Goal: Find contact information: Find contact information

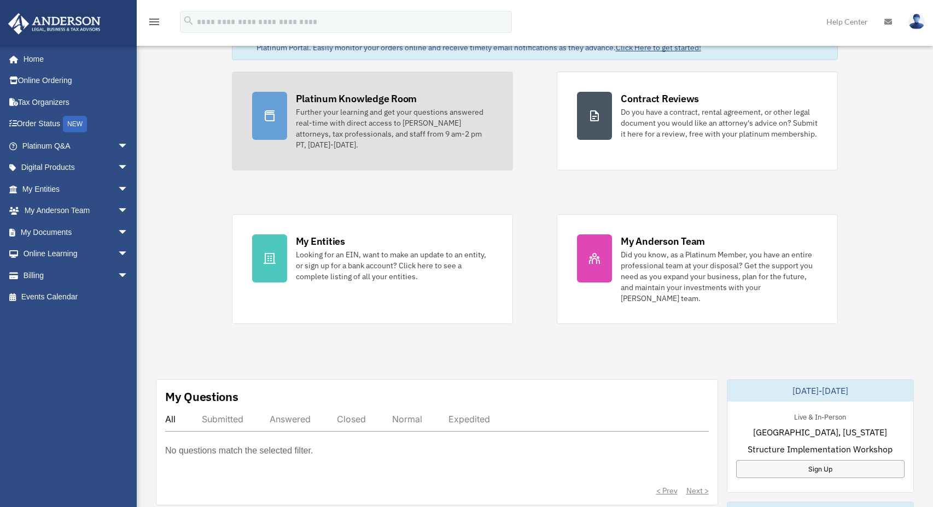
scroll to position [135, 0]
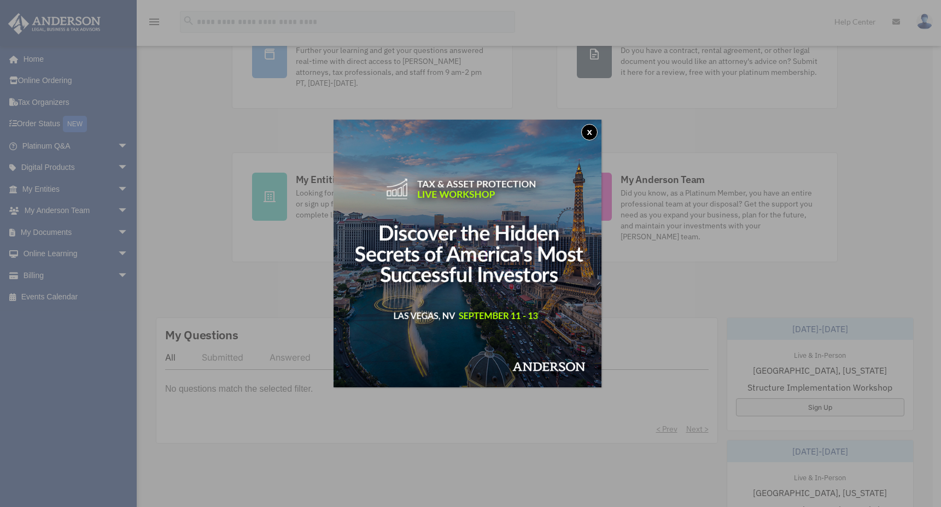
click at [595, 124] on img at bounding box center [468, 254] width 268 height 268
click at [598, 127] on button "x" at bounding box center [589, 132] width 16 height 16
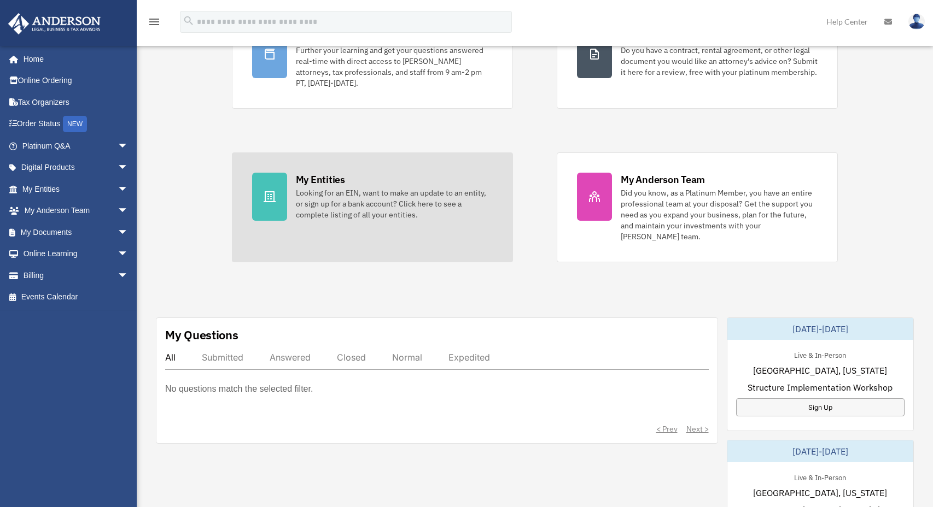
click at [371, 185] on div "My Entities Looking for an EIN, want to make an update to an entity, or sign up…" at bounding box center [394, 197] width 197 height 48
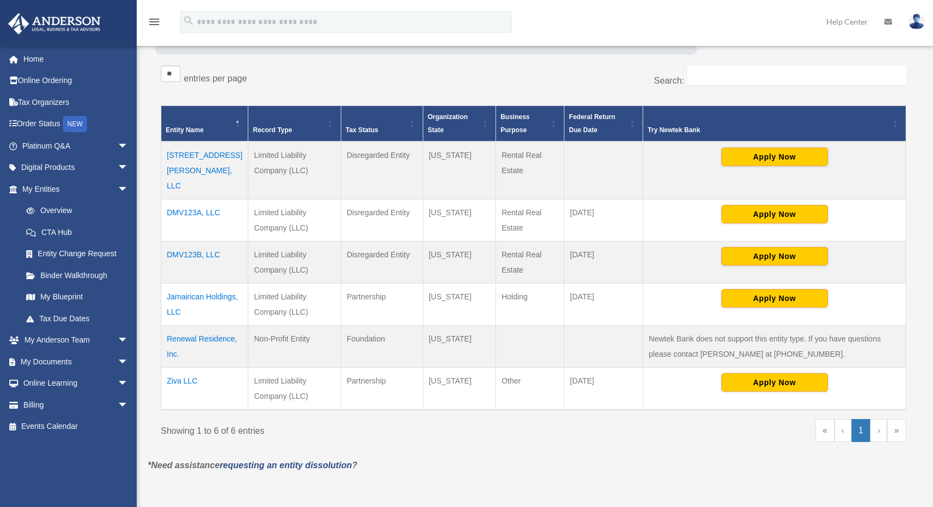
scroll to position [233, 0]
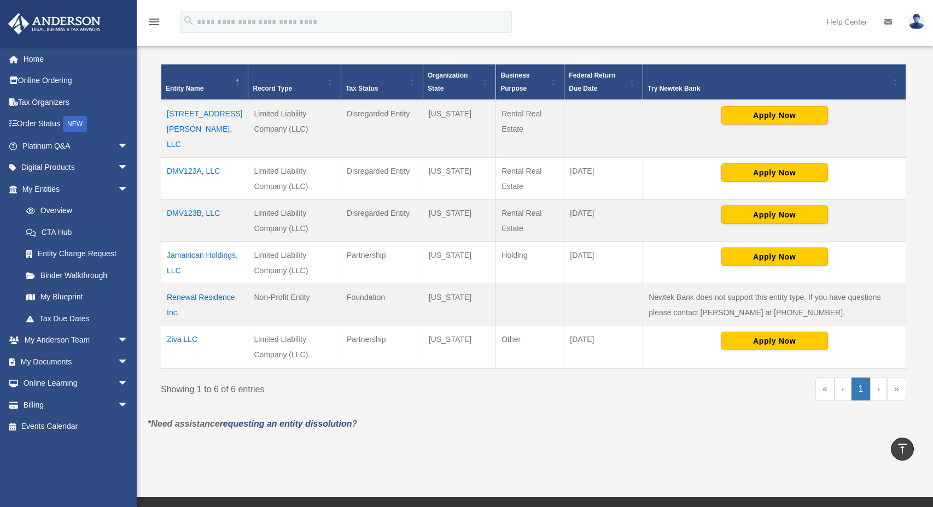
drag, startPoint x: 232, startPoint y: 198, endPoint x: 578, endPoint y: 206, distance: 346.2
click at [639, 206] on tr "DMV123B, LLC Limited Liability Company (LLC) Disregarded Entity Virginia Rental…" at bounding box center [533, 221] width 745 height 42
click at [651, 206] on td "Apply Now" at bounding box center [774, 221] width 263 height 42
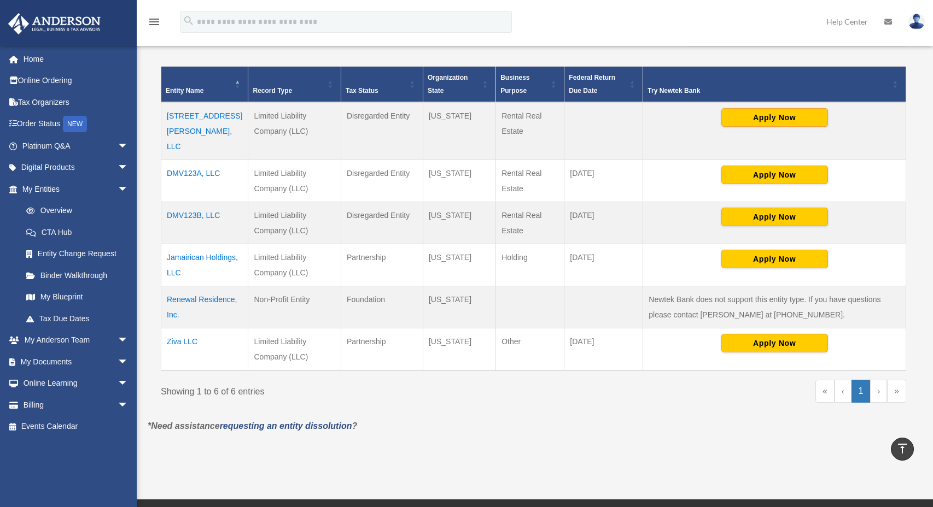
drag, startPoint x: 159, startPoint y: 204, endPoint x: 170, endPoint y: 202, distance: 11.6
click at [170, 202] on div "** ** ** *** entries per page Search: Entity Name Record Type Tax Status Organi…" at bounding box center [533, 220] width 756 height 399
click at [250, 223] on td "Limited Liability Company (LLC)" at bounding box center [294, 223] width 92 height 42
click at [91, 343] on link "My Anderson Team arrow_drop_down" at bounding box center [76, 341] width 137 height 22
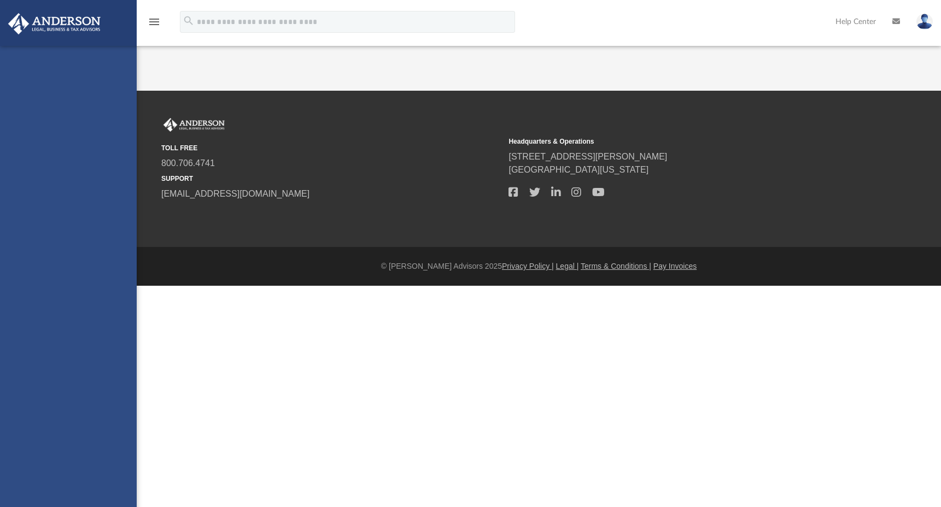
click at [101, 343] on div "[PERSON_NAME][EMAIL_ADDRESS][DOMAIN_NAME] Sign Out [PERSON_NAME][EMAIL_ADDRESS]…" at bounding box center [68, 299] width 137 height 507
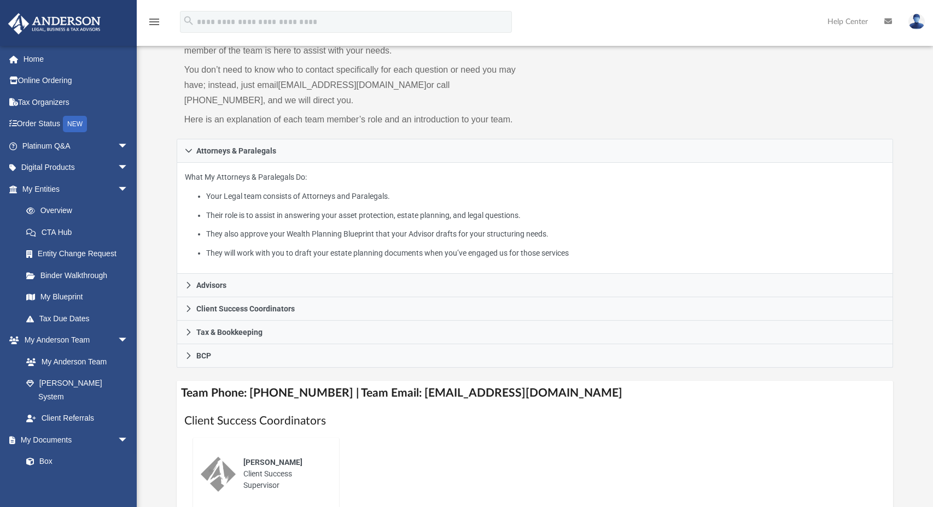
scroll to position [107, 0]
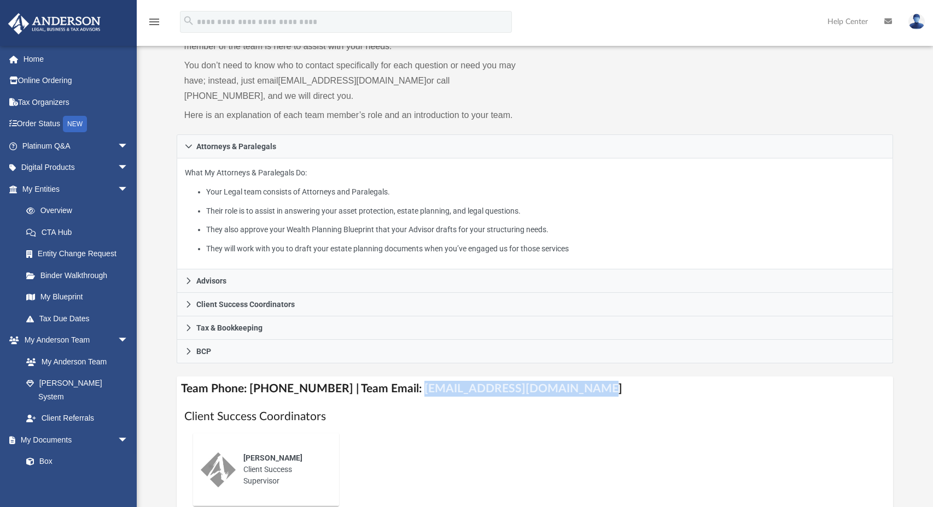
drag, startPoint x: 569, startPoint y: 393, endPoint x: 405, endPoint y: 390, distance: 164.1
click at [405, 390] on h4 "Team Phone: [PHONE_NUMBER] | Team Email: [EMAIL_ADDRESS][DOMAIN_NAME]" at bounding box center [535, 389] width 716 height 25
copy h4 "[EMAIL_ADDRESS][DOMAIN_NAME]"
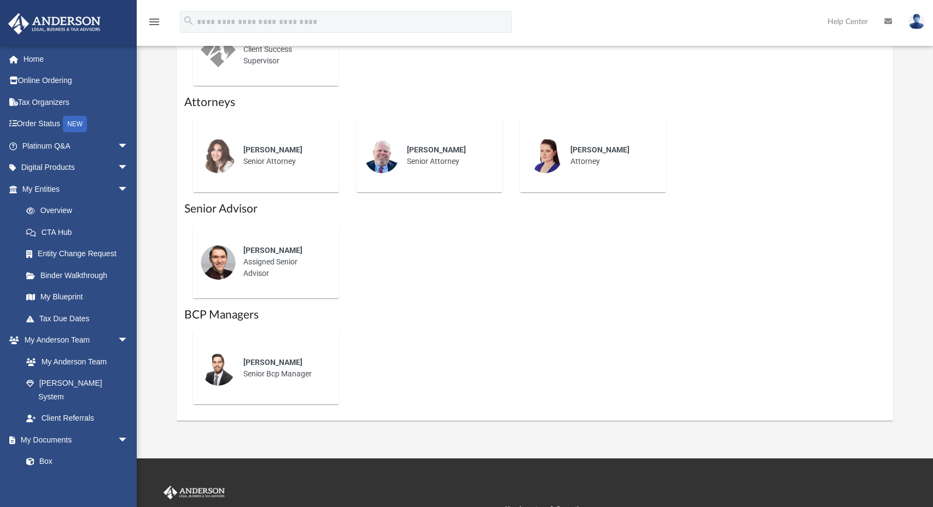
scroll to position [586, 0]
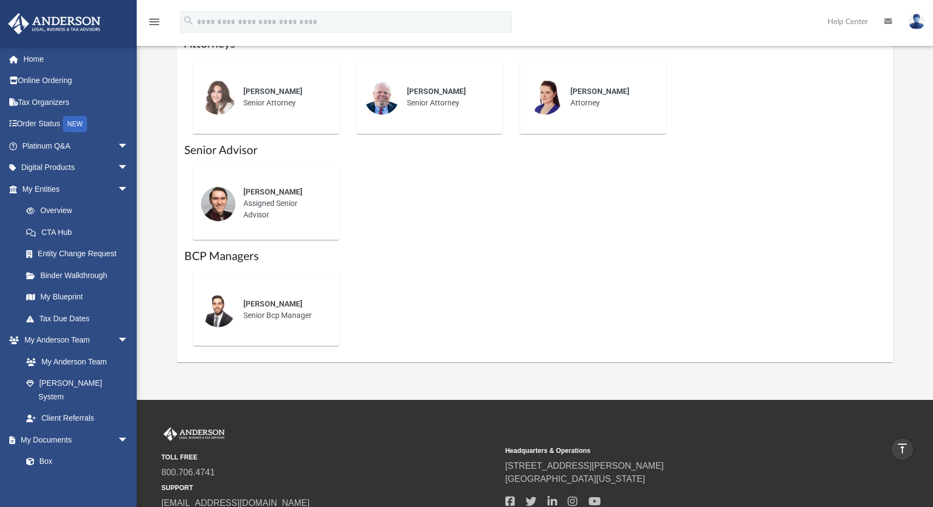
click at [449, 185] on div "[PERSON_NAME] Assigned Senior Advisor" at bounding box center [534, 204] width 701 height 90
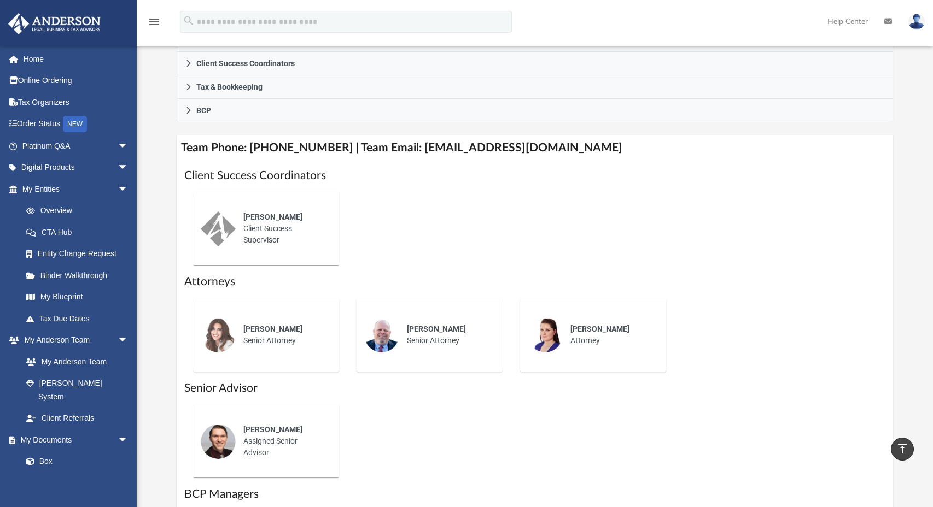
scroll to position [314, 0]
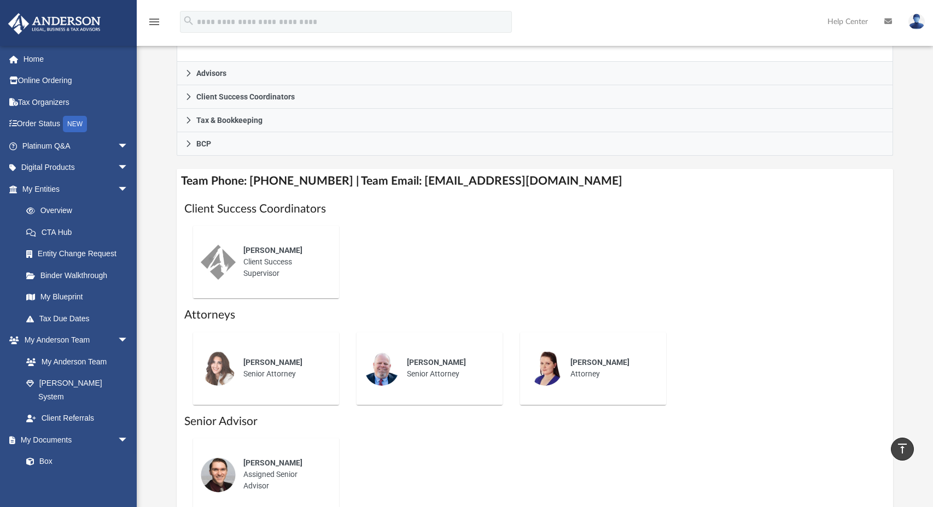
click at [272, 254] on div "[PERSON_NAME]" at bounding box center [283, 250] width 80 height 11
click at [212, 275] on img at bounding box center [218, 262] width 35 height 35
click at [230, 265] on img at bounding box center [218, 262] width 35 height 35
click at [283, 246] on span "[PERSON_NAME]" at bounding box center [272, 250] width 59 height 9
drag, startPoint x: 295, startPoint y: 249, endPoint x: 225, endPoint y: 255, distance: 70.3
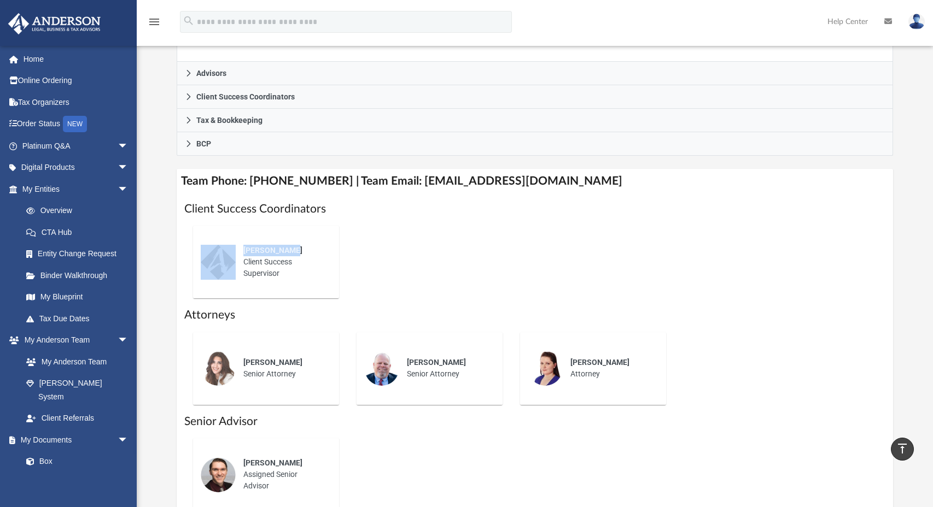
click at [225, 255] on div "[PERSON_NAME] Client Success Supervisor" at bounding box center [266, 261] width 131 height 57
copy div "[PERSON_NAME]"
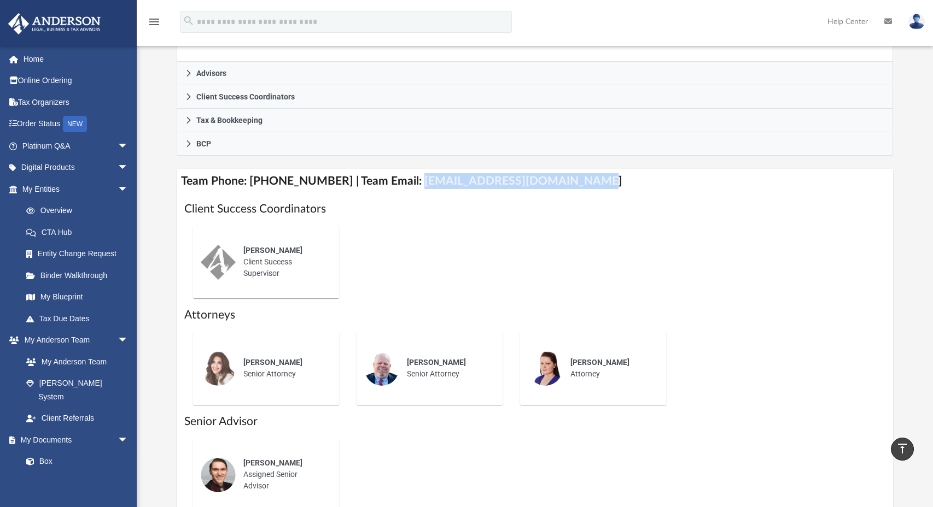
drag, startPoint x: 578, startPoint y: 175, endPoint x: 401, endPoint y: 178, distance: 177.2
click at [401, 178] on h4 "Team Phone: [PHONE_NUMBER] | Team Email: [EMAIL_ADDRESS][DOMAIN_NAME]" at bounding box center [535, 181] width 716 height 25
copy h4 "[EMAIL_ADDRESS][DOMAIN_NAME]"
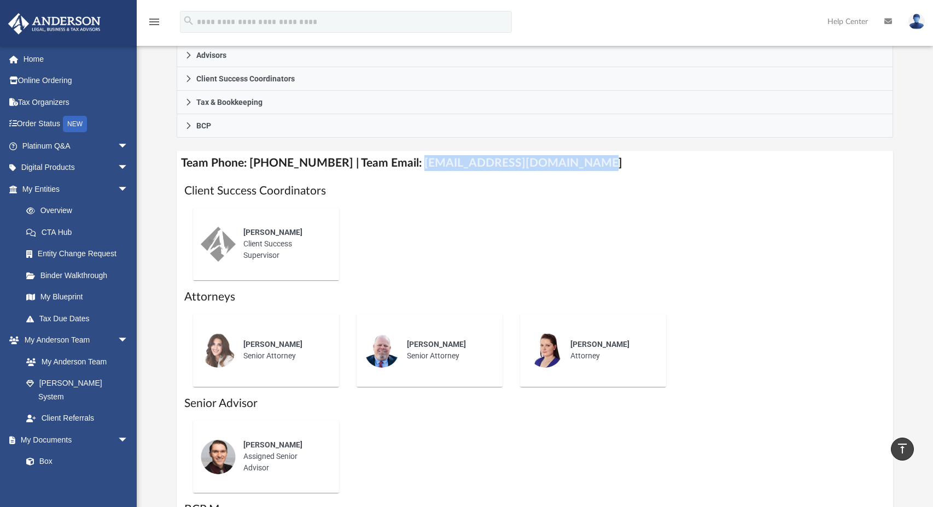
scroll to position [335, 0]
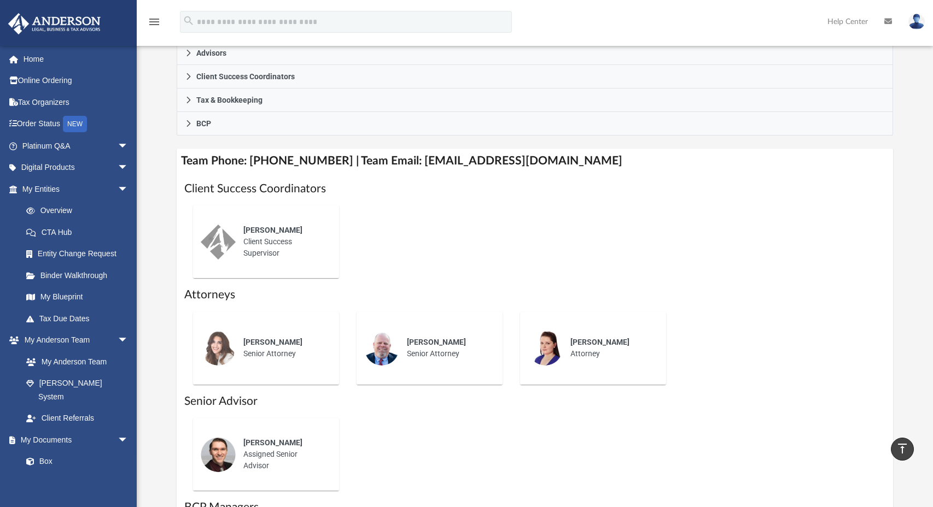
click at [241, 248] on div "[PERSON_NAME] Client Success Supervisor" at bounding box center [284, 242] width 96 height 50
click at [296, 227] on div "[PERSON_NAME]" at bounding box center [283, 230] width 80 height 11
click at [294, 248] on div "[PERSON_NAME] Client Success Supervisor" at bounding box center [284, 242] width 96 height 50
drag, startPoint x: 288, startPoint y: 259, endPoint x: 245, endPoint y: 231, distance: 51.3
click at [245, 231] on div "[PERSON_NAME] Client Success Supervisor" at bounding box center [284, 242] width 96 height 50
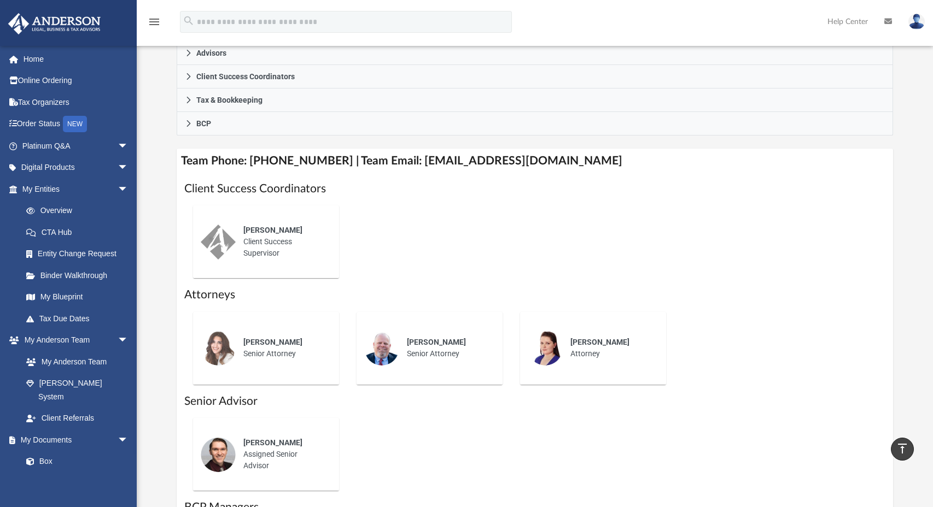
copy div "[PERSON_NAME] Client Success Supervisor"
